Goal: Obtain resource: Download file/media

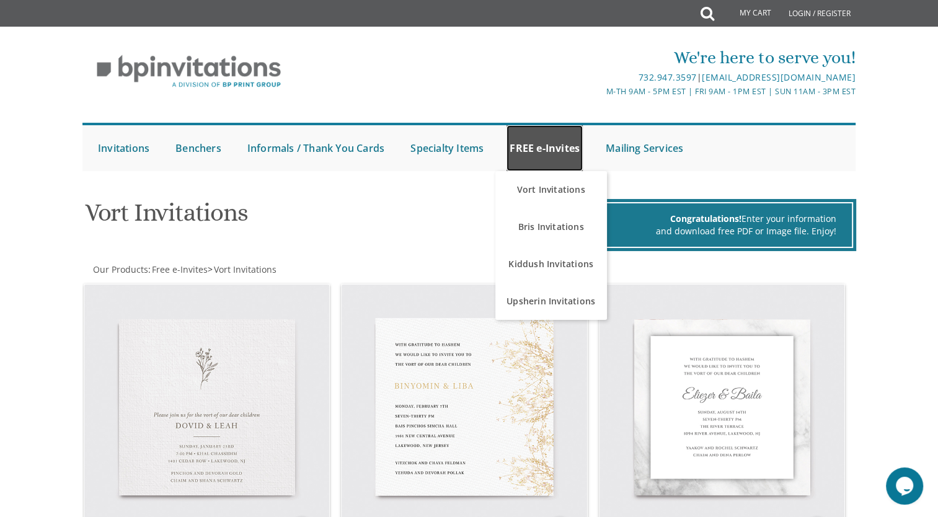
click at [543, 152] on link "FREE e-Invites" at bounding box center [545, 148] width 76 height 46
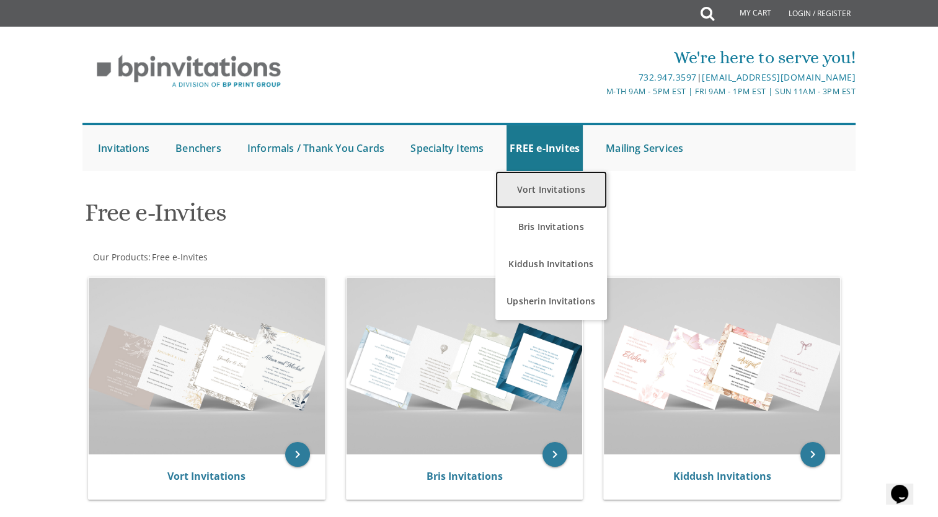
click at [512, 190] on link "Vort Invitations" at bounding box center [551, 189] width 112 height 37
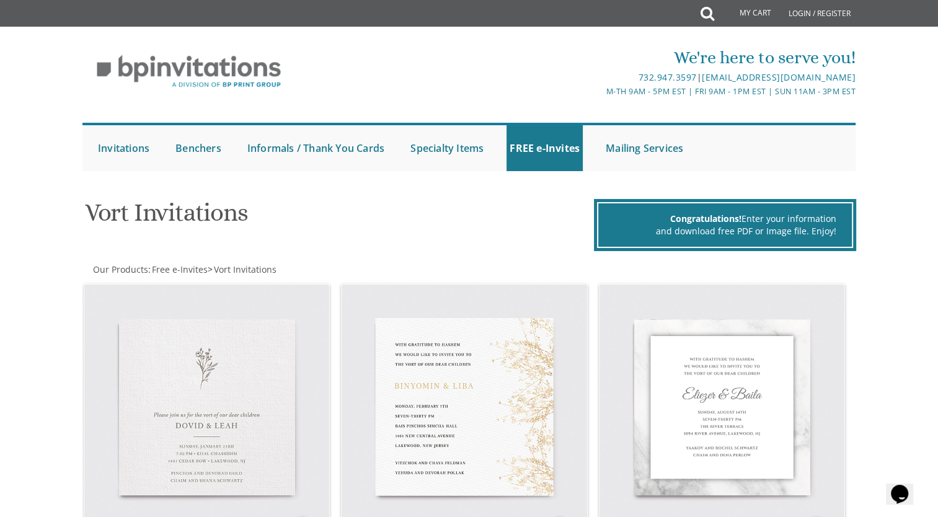
click at [511, 215] on h1 "Vort Invitations" at bounding box center [338, 217] width 506 height 37
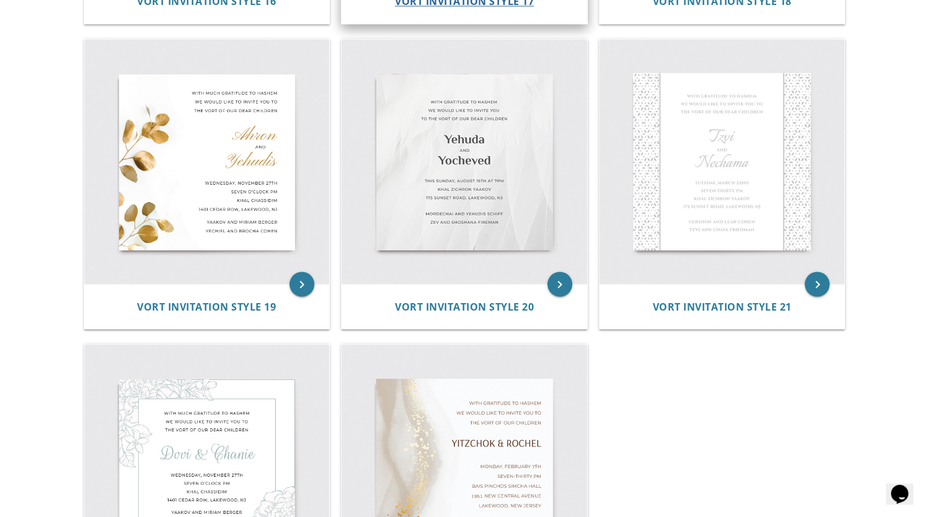
scroll to position [2076, 0]
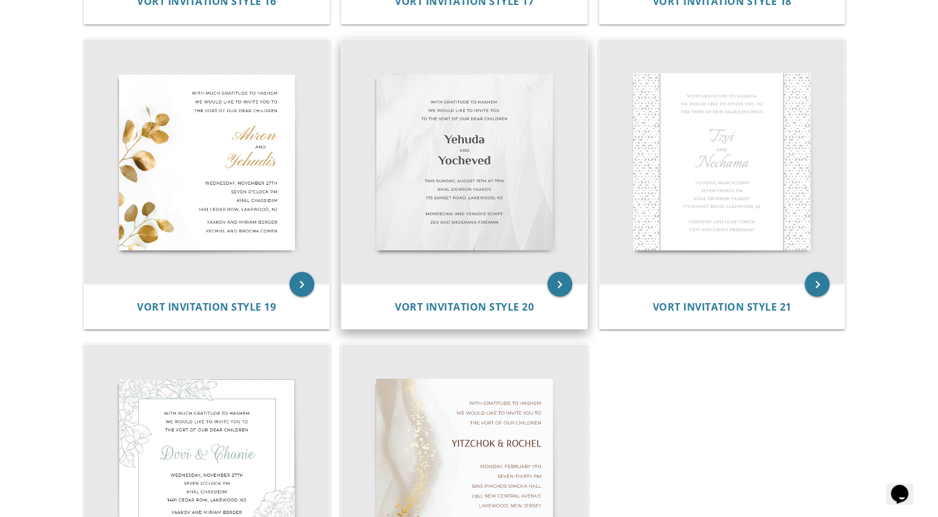
click at [488, 295] on div "Vort Invitation Style 20" at bounding box center [465, 306] width 246 height 45
click at [501, 306] on span "Vort Invitation Style 20" at bounding box center [464, 306] width 139 height 14
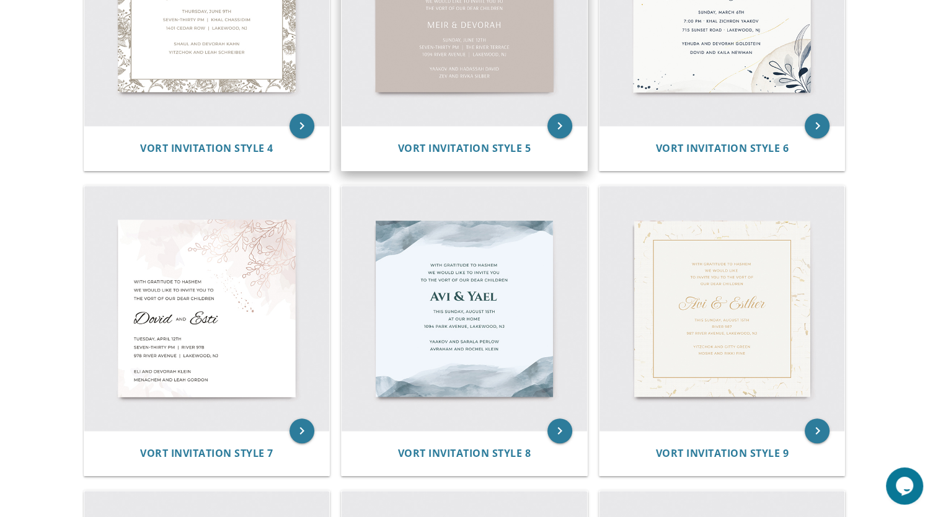
scroll to position [631, 0]
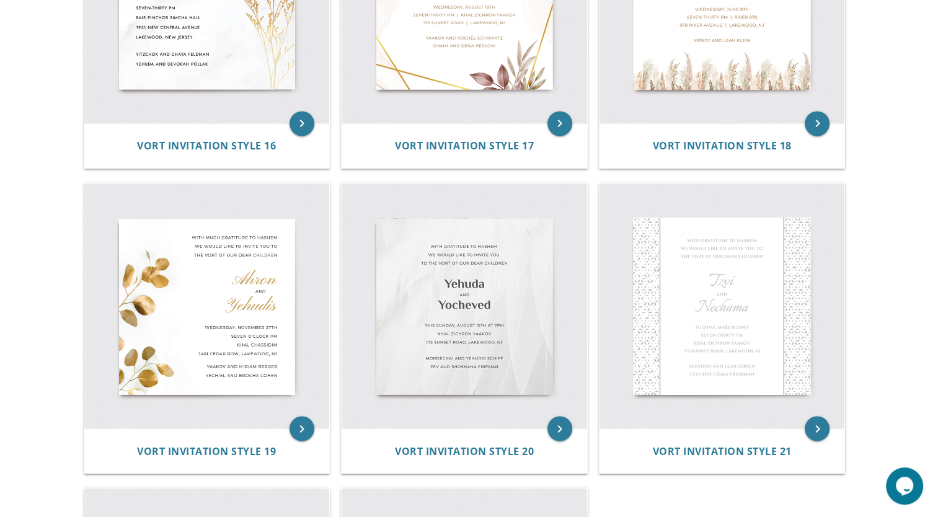
scroll to position [1932, 0]
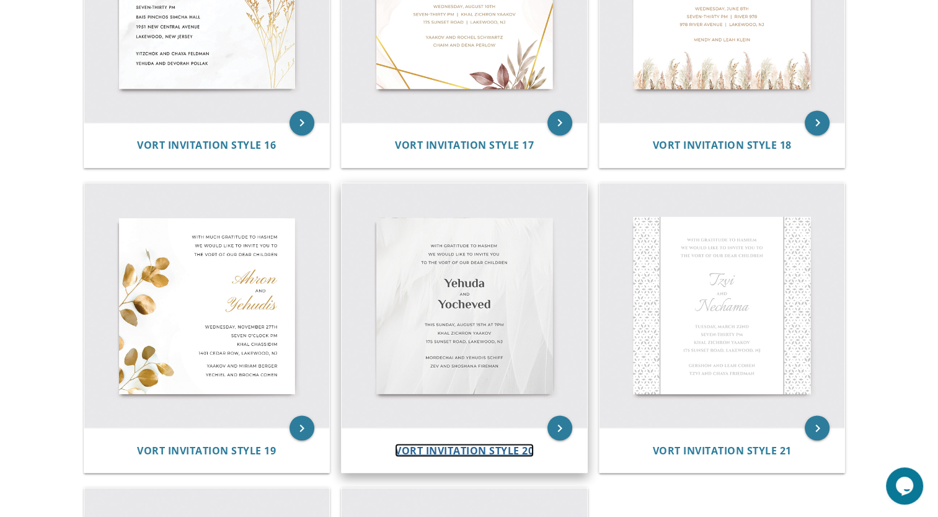
click at [487, 449] on span "Vort Invitation Style 20" at bounding box center [464, 450] width 139 height 14
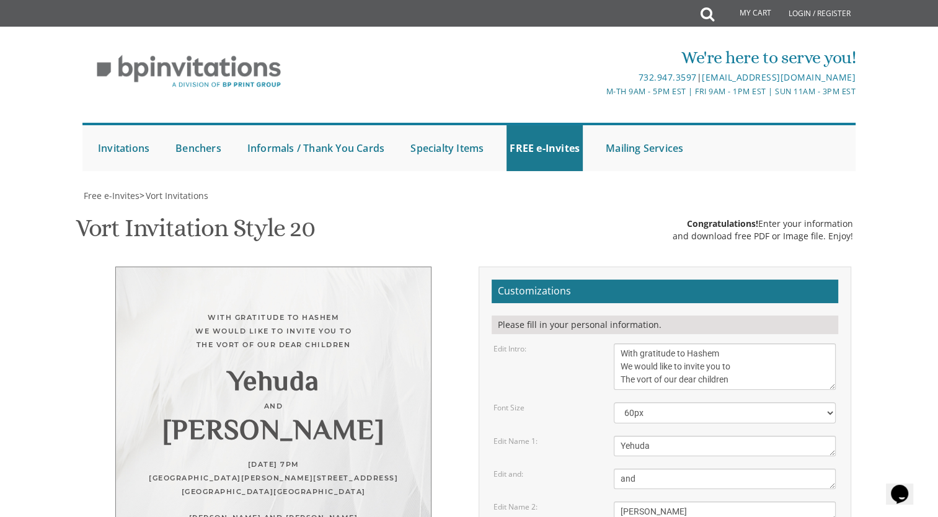
scroll to position [325, 0]
drag, startPoint x: 730, startPoint y: 291, endPoint x: 533, endPoint y: 258, distance: 200.0
click at [533, 280] on form "Customizations Please fill in your personal information. Edit Intro: With grati…" at bounding box center [665, 508] width 347 height 457
drag, startPoint x: 762, startPoint y: 246, endPoint x: 560, endPoint y: 187, distance: 210.6
click at [560, 280] on form "Customizations Please fill in your personal information. Edit Intro: With grati…" at bounding box center [665, 508] width 347 height 457
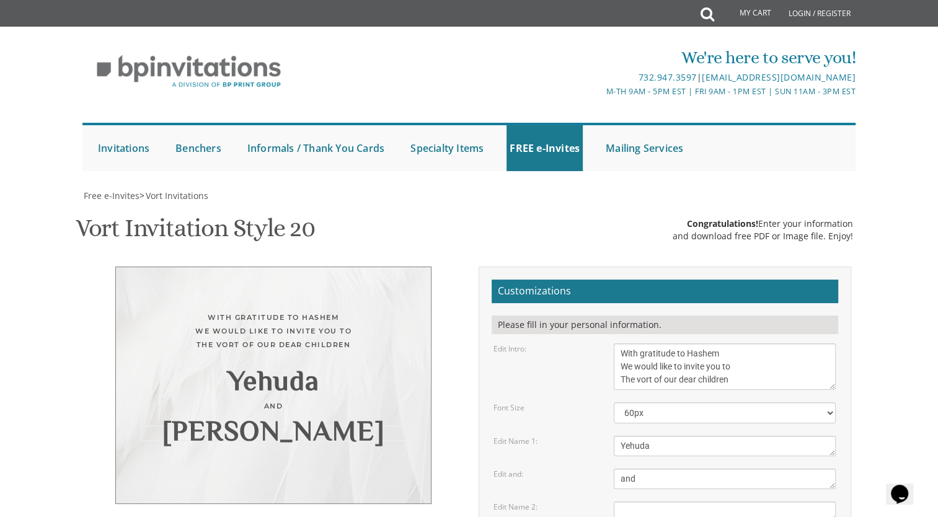
drag, startPoint x: 620, startPoint y: 185, endPoint x: 592, endPoint y: 186, distance: 28.6
click at [592, 502] on div "Edit Name 2: Yocheved" at bounding box center [664, 512] width 361 height 20
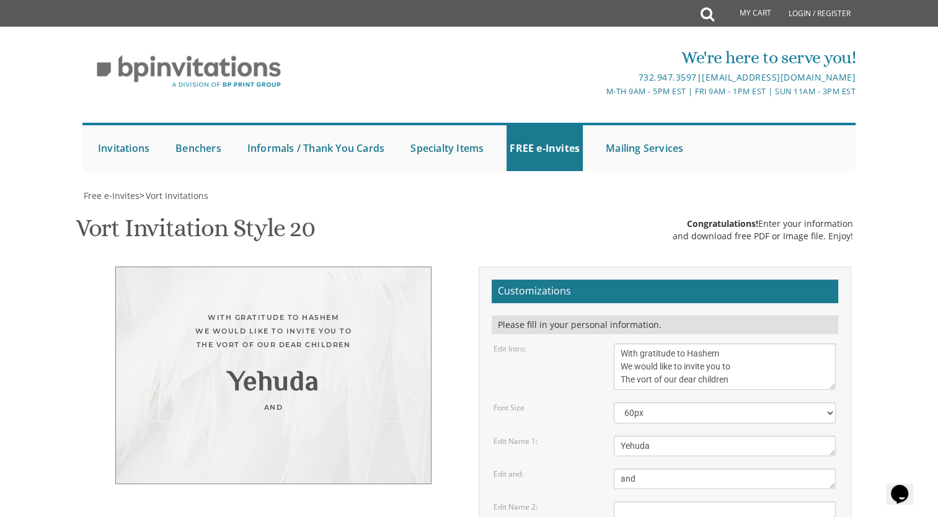
drag, startPoint x: 647, startPoint y: 152, endPoint x: 588, endPoint y: 147, distance: 58.5
click at [588, 469] on div "Edit and: and" at bounding box center [664, 479] width 361 height 20
drag, startPoint x: 657, startPoint y: 120, endPoint x: 595, endPoint y: 115, distance: 61.6
click at [595, 436] on div "Edit Name 1: Yehuda" at bounding box center [664, 446] width 361 height 20
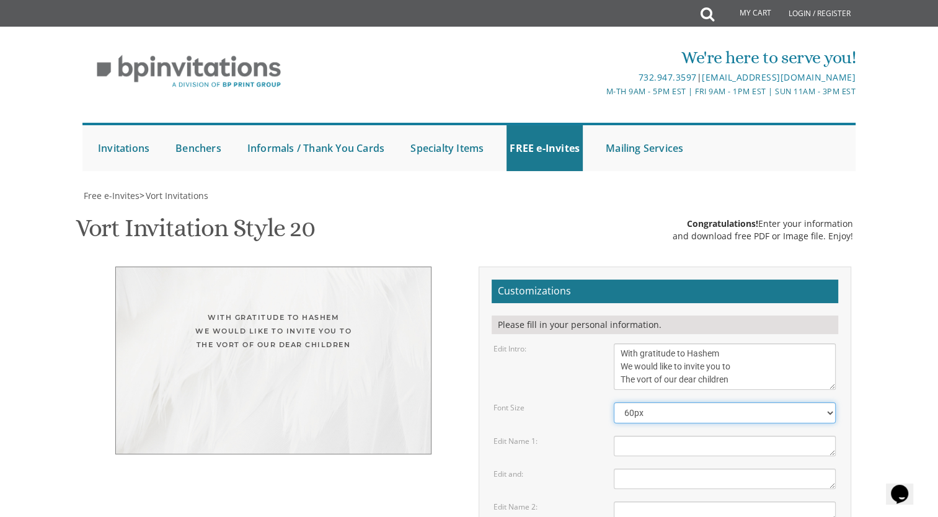
drag, startPoint x: 652, startPoint y: 88, endPoint x: 598, endPoint y: 81, distance: 53.8
click at [598, 402] on div "Font Size 40px 50px 60px 70px 80px" at bounding box center [664, 412] width 361 height 21
click at [593, 280] on form "Customizations Please fill in your personal information. Edit Intro: With grati…" at bounding box center [665, 508] width 347 height 457
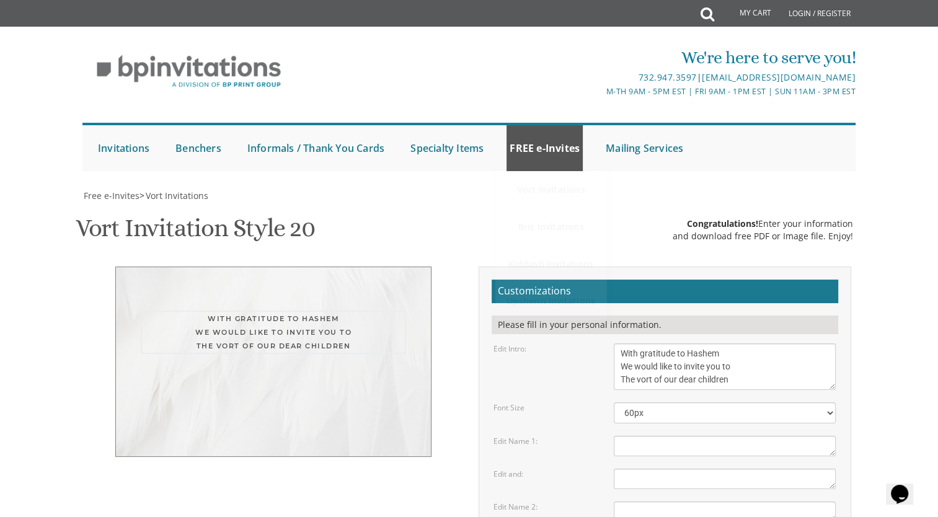
drag, startPoint x: 756, startPoint y: 53, endPoint x: 566, endPoint y: 136, distance: 207.5
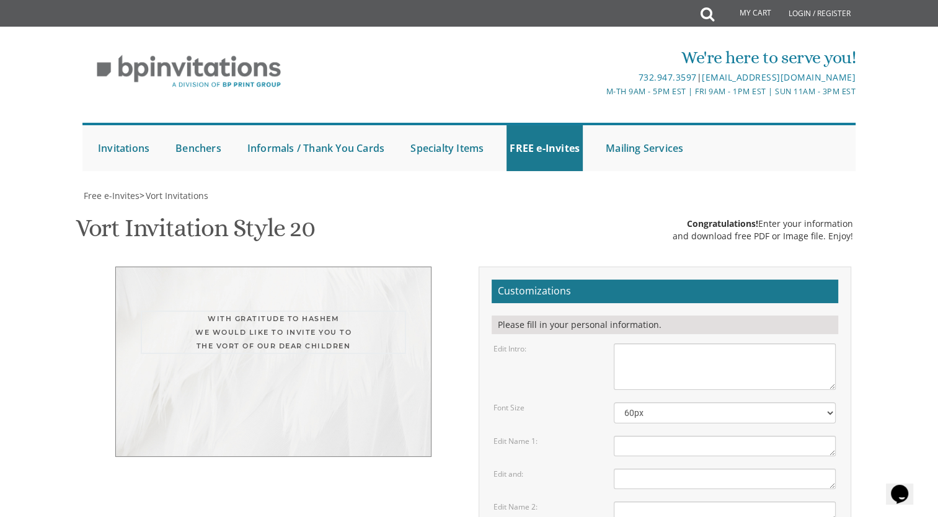
click at [451, 299] on div "With gratitude to Hashem We would like to invite you to The vort of our dear ch…" at bounding box center [273, 362] width 373 height 190
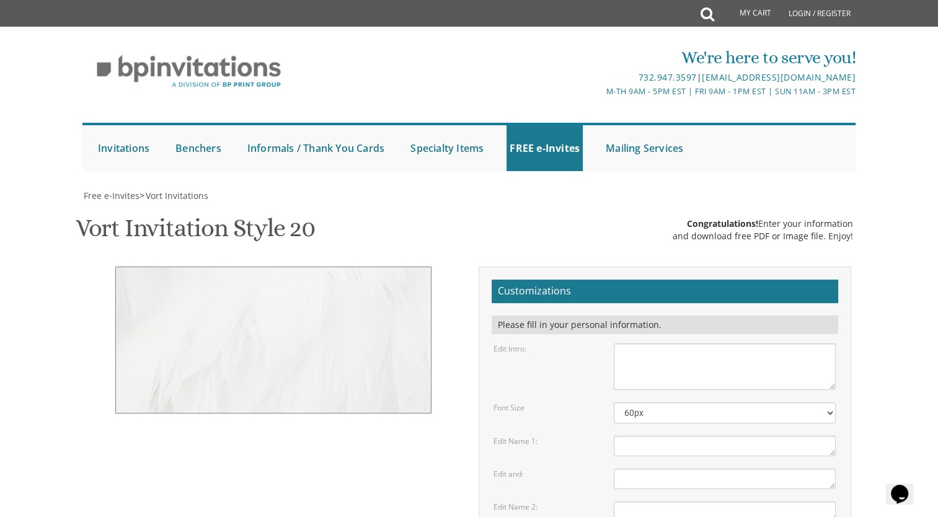
scroll to position [286, 0]
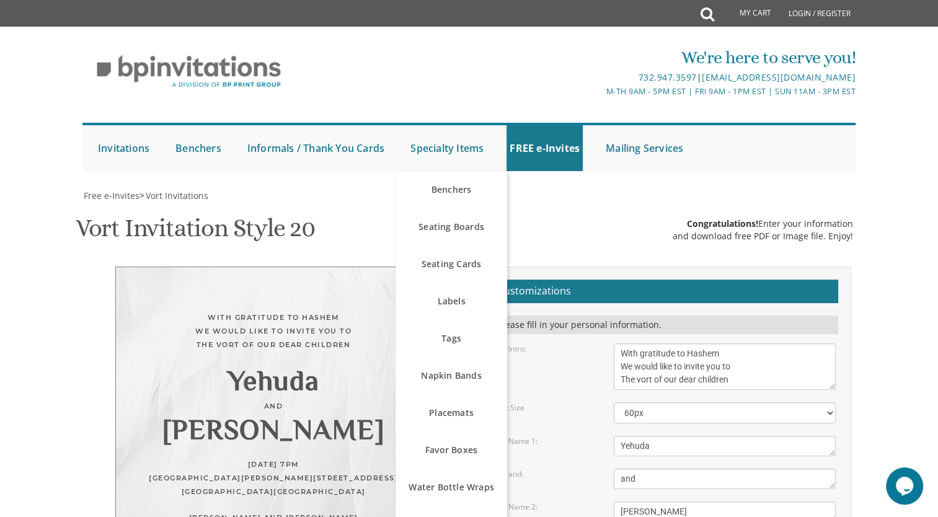
click at [446, 468] on div "With gratitude to Hashem We would like to invite you to The vort of our dear ch…" at bounding box center [469, 513] width 783 height 492
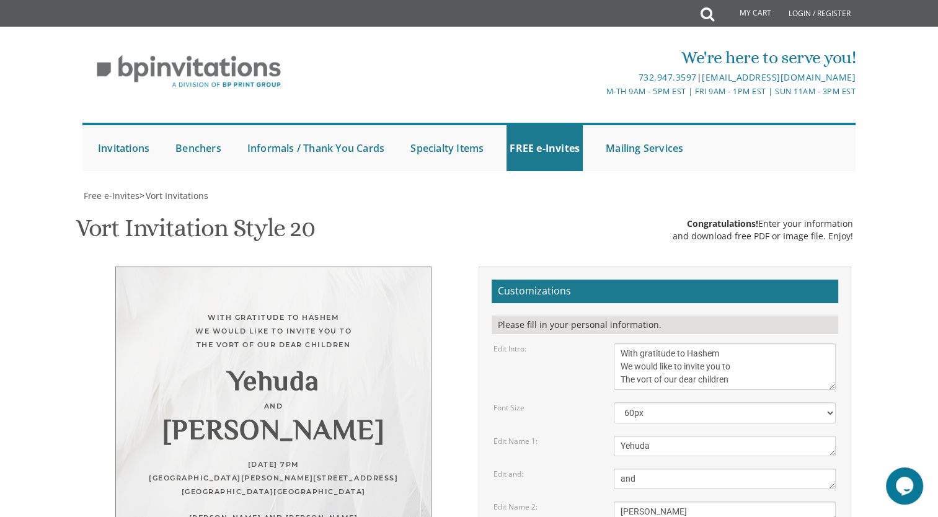
scroll to position [141, 0]
click at [717, 402] on select "40px 50px 60px 70px 80px" at bounding box center [725, 412] width 222 height 21
click at [614, 402] on select "40px 50px 60px 70px 80px" at bounding box center [725, 412] width 222 height 21
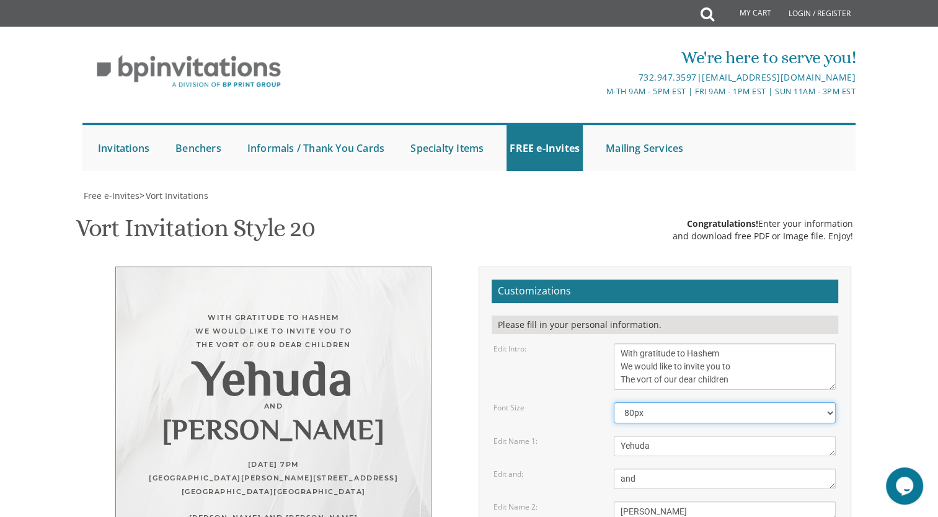
click at [704, 402] on select "40px 50px 60px 70px 80px" at bounding box center [725, 412] width 222 height 21
select select "40px"
click at [614, 402] on select "40px 50px 60px 70px 80px" at bounding box center [725, 412] width 222 height 21
